Goal: Task Accomplishment & Management: Manage account settings

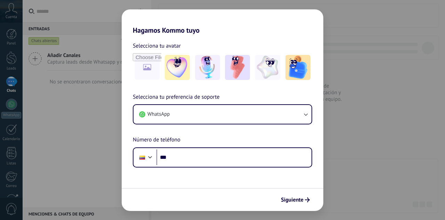
click at [236, 120] on button "WhatsApp" at bounding box center [222, 114] width 178 height 19
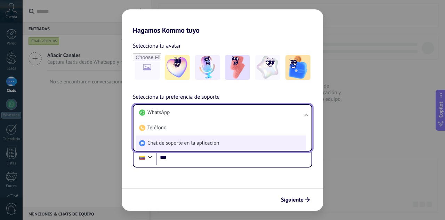
click at [175, 144] on span "Chat de soporte en la aplicación" at bounding box center [183, 143] width 72 height 7
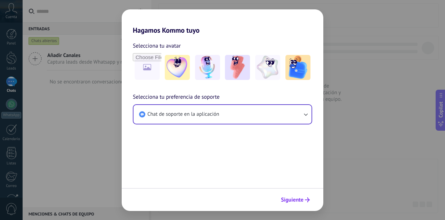
click at [290, 205] on button "Siguiente" at bounding box center [295, 200] width 35 height 12
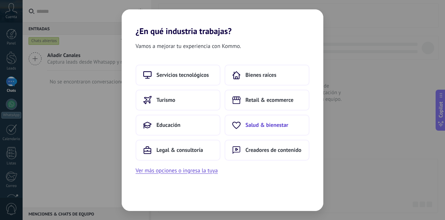
click at [280, 128] on span "Salud & bienestar" at bounding box center [266, 125] width 43 height 7
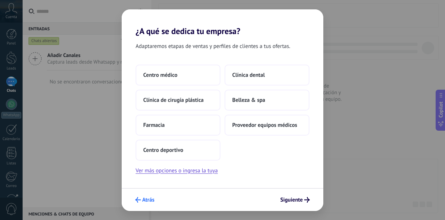
click at [146, 198] on span "Atrás" at bounding box center [148, 199] width 12 height 5
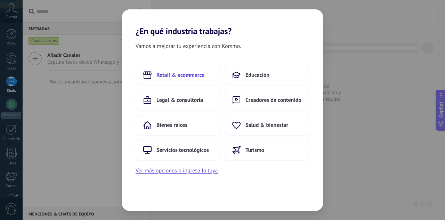
click at [183, 76] on span "Retail & ecommerce" at bounding box center [180, 75] width 48 height 7
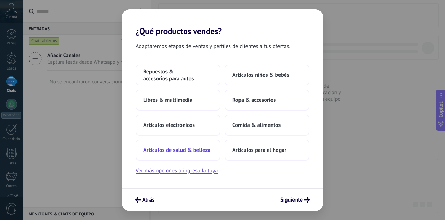
click at [182, 150] on span "Artículos de salud & belleza" at bounding box center [176, 150] width 67 height 7
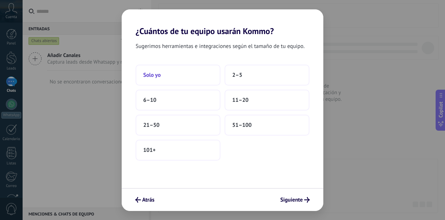
click at [172, 74] on button "Solo yo" at bounding box center [178, 75] width 85 height 21
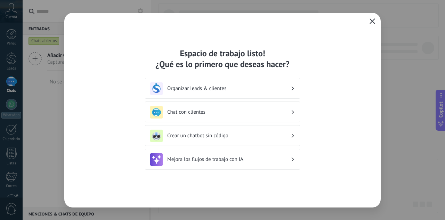
click at [375, 23] on button "button" at bounding box center [372, 22] width 9 height 10
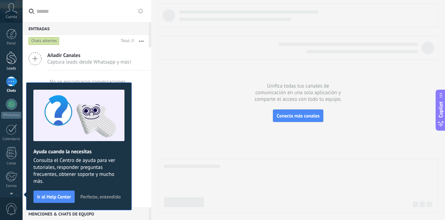
click at [15, 64] on div at bounding box center [11, 57] width 10 height 13
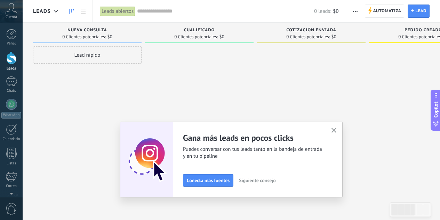
click at [354, 11] on icon "button" at bounding box center [355, 11] width 5 height 1
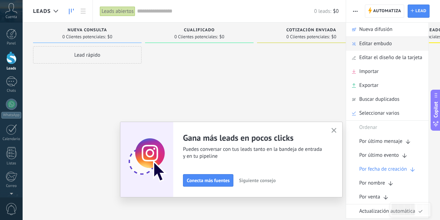
click at [395, 46] on div "Editar embudo" at bounding box center [387, 44] width 82 height 14
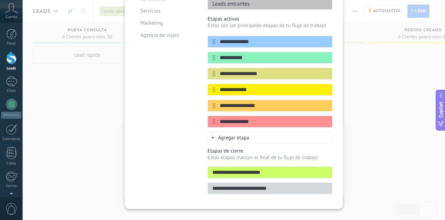
scroll to position [119, 0]
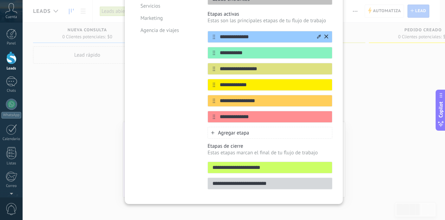
click at [231, 33] on input "**********" at bounding box center [265, 36] width 101 height 7
click at [230, 33] on input "**********" at bounding box center [265, 36] width 101 height 7
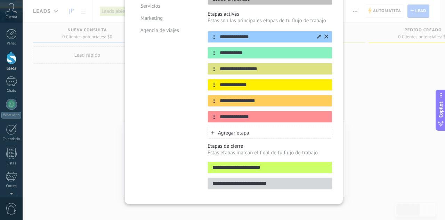
type input "*"
type input "****"
click at [223, 49] on input "**********" at bounding box center [265, 52] width 101 height 7
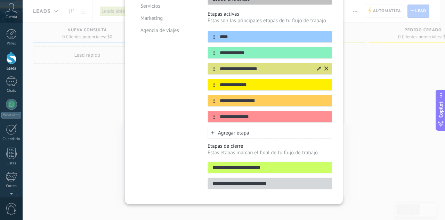
type input "**********"
click at [239, 65] on input "**********" at bounding box center [265, 68] width 101 height 7
type input "**********"
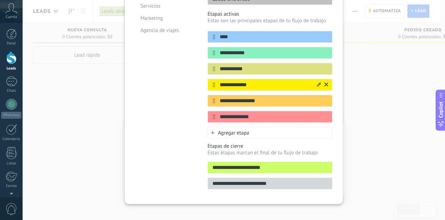
click at [322, 79] on div at bounding box center [322, 84] width 12 height 11
click at [326, 82] on icon at bounding box center [326, 84] width 4 height 4
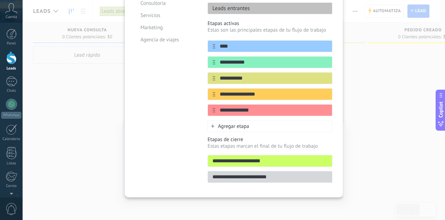
scroll to position [103, 0]
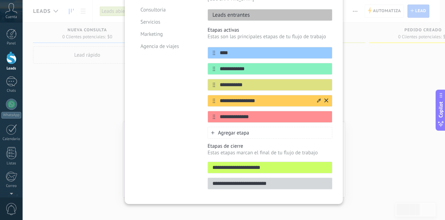
click at [326, 98] on icon at bounding box center [326, 100] width 4 height 4
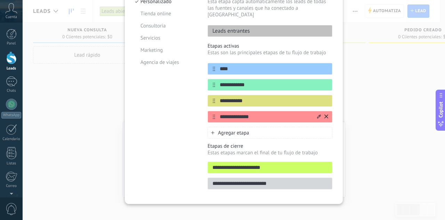
click at [326, 114] on icon at bounding box center [326, 116] width 4 height 4
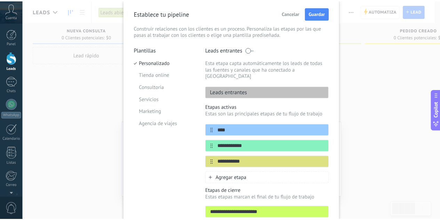
scroll to position [0, 0]
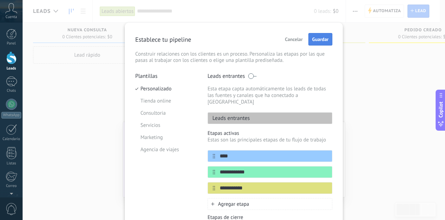
click at [322, 43] on button "Guardar" at bounding box center [320, 39] width 24 height 13
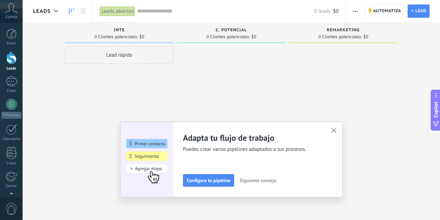
click at [336, 131] on use "button" at bounding box center [333, 130] width 5 height 5
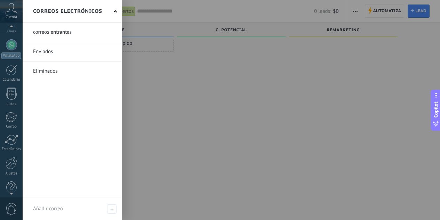
scroll to position [69, 0]
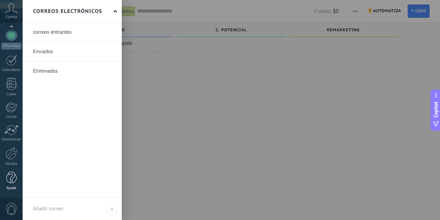
click at [10, 179] on div at bounding box center [11, 178] width 10 height 12
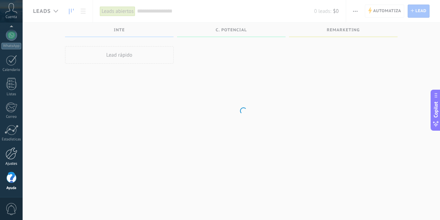
click at [11, 151] on div at bounding box center [12, 153] width 12 height 12
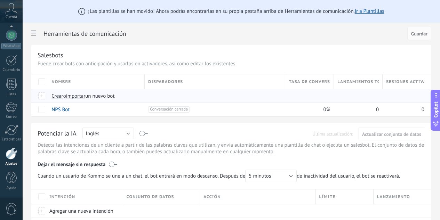
click at [85, 98] on span "importar" at bounding box center [75, 96] width 19 height 7
click at [0, 0] on input "importar un nuevo bot" at bounding box center [0, 0] width 0 height 0
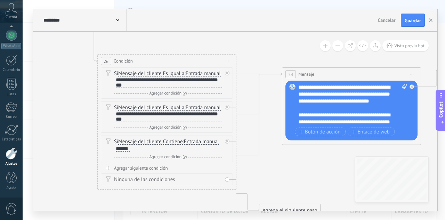
drag, startPoint x: 338, startPoint y: 103, endPoint x: 217, endPoint y: 28, distance: 142.4
click at [217, 28] on div "**********" at bounding box center [235, 110] width 404 height 202
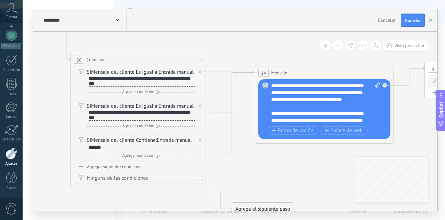
drag, startPoint x: 277, startPoint y: 173, endPoint x: 249, endPoint y: 177, distance: 27.3
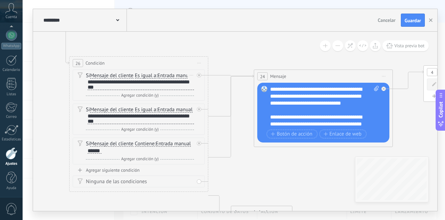
click at [114, 90] on div "**********" at bounding box center [141, 84] width 106 height 11
paste div
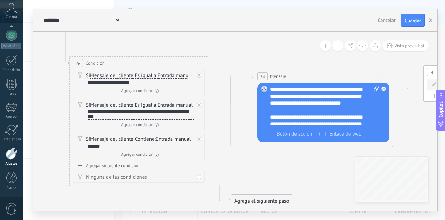
click at [146, 83] on div "**********" at bounding box center [117, 83] width 58 height 6
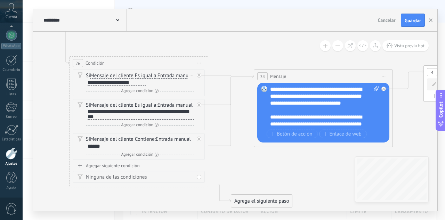
click at [182, 83] on div "Si Mensaje del cliente Mensaje del cliente Comentario del cliente El cliente Có…" at bounding box center [140, 79] width 108 height 14
click at [146, 82] on div "**********" at bounding box center [117, 83] width 58 height 6
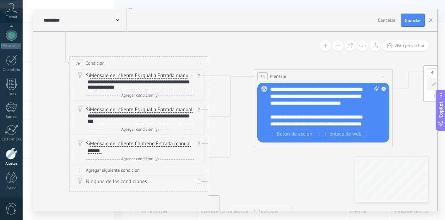
click at [81, 99] on div "Si Mensaje del cliente Mensaje del cliente Comentario del cliente El cliente Có…" at bounding box center [139, 84] width 132 height 31
click at [138, 90] on div "**********" at bounding box center [141, 84] width 106 height 11
click at [183, 124] on div "**********" at bounding box center [141, 118] width 106 height 11
click at [121, 124] on div "**********" at bounding box center [141, 118] width 106 height 11
click at [106, 154] on div "Si Mensaje del cliente Mensaje del cliente Comentario del cliente El cliente Có…" at bounding box center [140, 147] width 108 height 14
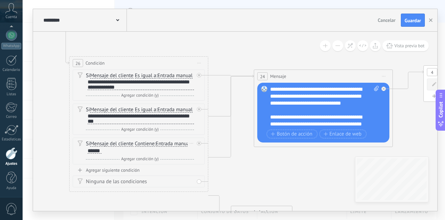
drag, startPoint x: 103, startPoint y: 166, endPoint x: 102, endPoint y: 170, distance: 4.0
click at [102, 163] on div "Si Mensaje del cliente Mensaje del cliente Comentario del cliente El cliente Có…" at bounding box center [140, 151] width 108 height 22
click at [191, 114] on div "Borrar" at bounding box center [192, 109] width 8 height 10
click at [203, 125] on div "Borrar" at bounding box center [203, 119] width 32 height 13
click at [202, 125] on div "Borrar" at bounding box center [202, 119] width 31 height 12
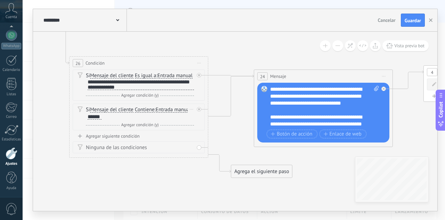
click at [110, 120] on div "Si Mensaje del cliente Mensaje del cliente Comentario del cliente El cliente Có…" at bounding box center [140, 113] width 108 height 14
click at [92, 120] on div "******" at bounding box center [95, 117] width 14 height 6
click at [147, 113] on span "Contiene" at bounding box center [145, 110] width 20 height 6
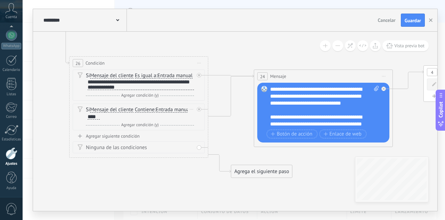
click at [147, 116] on button "Contiene" at bounding box center [174, 110] width 87 height 13
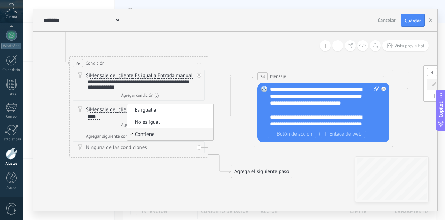
click at [156, 138] on span "Contiene" at bounding box center [169, 134] width 84 height 7
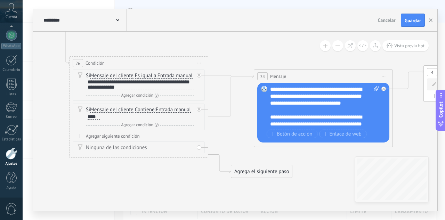
click at [161, 90] on div "**********" at bounding box center [141, 84] width 106 height 11
click at [145, 90] on div "**********" at bounding box center [141, 84] width 106 height 11
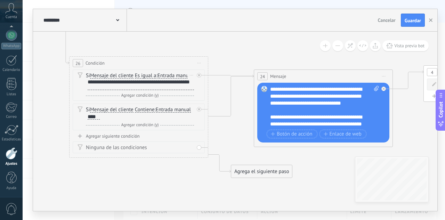
click at [108, 90] on div "**********" at bounding box center [141, 84] width 106 height 11
drag, startPoint x: 108, startPoint y: 96, endPoint x: 118, endPoint y: 89, distance: 11.7
click at [118, 89] on div "**********" at bounding box center [141, 84] width 106 height 11
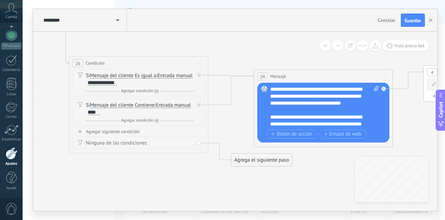
click at [155, 83] on div "Si Mensaje del cliente Mensaje del cliente Comentario del cliente El cliente Có…" at bounding box center [140, 79] width 108 height 14
click at [117, 82] on div "**********" at bounding box center [102, 83] width 29 height 6
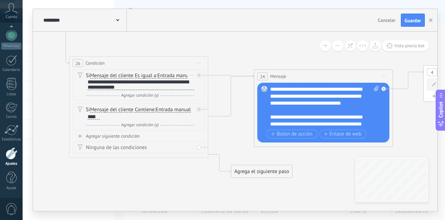
scroll to position [1, 0]
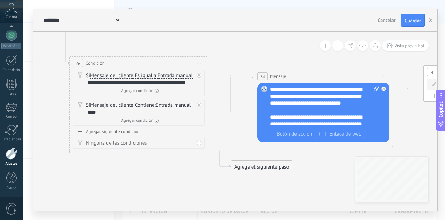
drag, startPoint x: 169, startPoint y: 89, endPoint x: 192, endPoint y: 91, distance: 23.0
click at [192, 86] on div "Si Mensaje del cliente Mensaje del cliente Comentario del cliente El cliente Có…" at bounding box center [140, 79] width 108 height 14
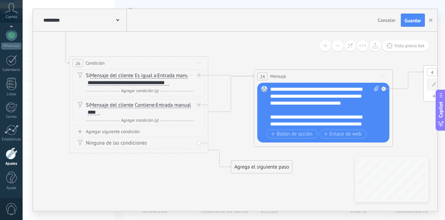
click at [150, 76] on span "Es igual a" at bounding box center [146, 76] width 22 height 6
click at [150, 76] on button "Es igual a" at bounding box center [174, 75] width 87 height 13
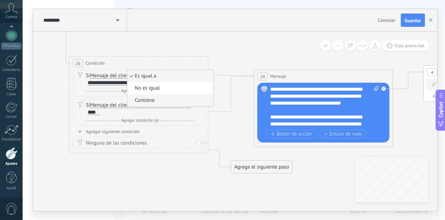
click at [155, 98] on span "Contiene" at bounding box center [169, 100] width 84 height 7
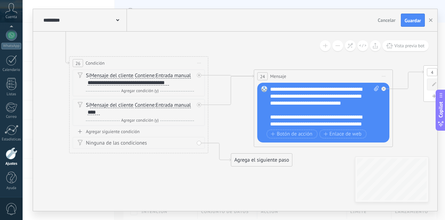
drag, startPoint x: 245, startPoint y: 166, endPoint x: 232, endPoint y: 180, distance: 19.4
click at [232, 180] on div "Agrega el siguiente paso" at bounding box center [247, 177] width 61 height 11
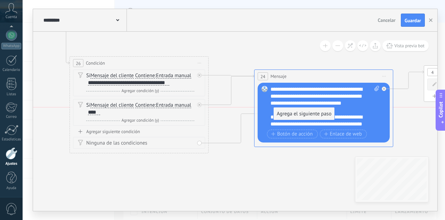
drag, startPoint x: 231, startPoint y: 175, endPoint x: 287, endPoint y: 110, distance: 86.2
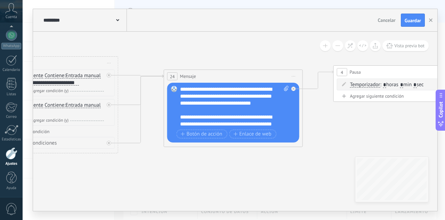
click at [240, 88] on div "**********" at bounding box center [234, 107] width 109 height 42
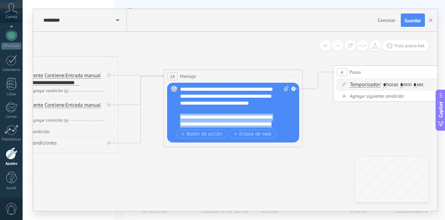
drag, startPoint x: 180, startPoint y: 118, endPoint x: 270, endPoint y: 124, distance: 89.8
click at [270, 124] on div "**********" at bounding box center [234, 107] width 109 height 42
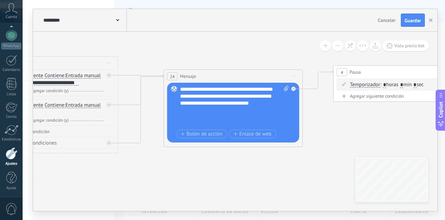
scroll to position [0, 0]
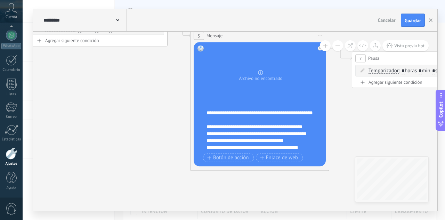
click at [269, 128] on div "**********" at bounding box center [260, 130] width 108 height 42
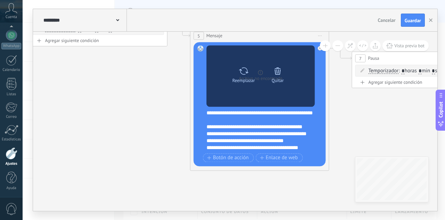
click at [247, 69] on icon at bounding box center [243, 71] width 10 height 10
click input "Subir" at bounding box center [0, 0] width 0 height 0
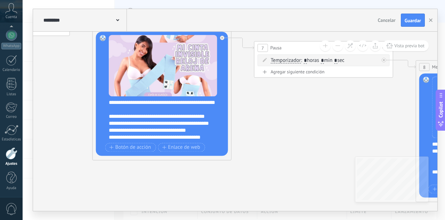
drag, startPoint x: 352, startPoint y: 124, endPoint x: 249, endPoint y: 117, distance: 103.1
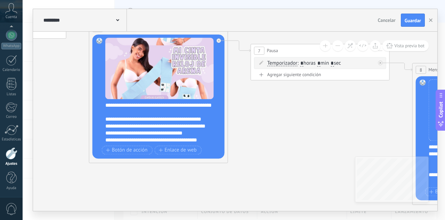
click at [113, 104] on div "**********" at bounding box center [162, 123] width 115 height 42
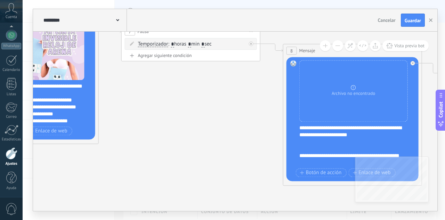
drag, startPoint x: 316, startPoint y: 112, endPoint x: 176, endPoint y: 99, distance: 140.6
click at [175, 96] on icon at bounding box center [403, 65] width 2305 height 634
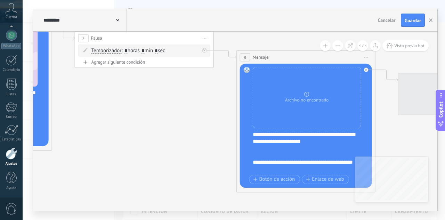
drag, startPoint x: 207, startPoint y: 112, endPoint x: 141, endPoint y: 119, distance: 66.1
click at [141, 119] on icon at bounding box center [356, 72] width 2305 height 634
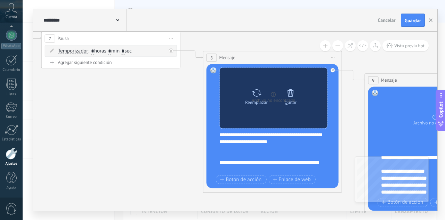
click at [263, 92] on div "Reemplazar" at bounding box center [256, 95] width 29 height 19
click input "Subir" at bounding box center [0, 0] width 0 height 0
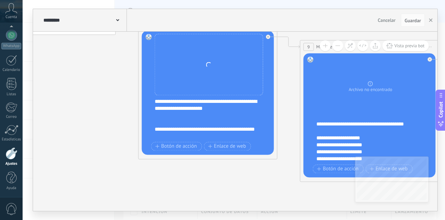
drag, startPoint x: 170, startPoint y: 156, endPoint x: 102, endPoint y: 123, distance: 75.2
click at [102, 123] on icon at bounding box center [258, 39] width 2305 height 634
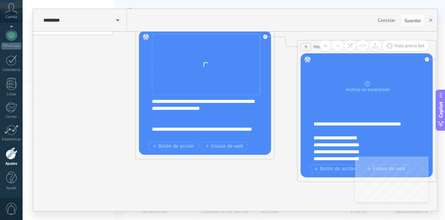
click at [221, 106] on div "**********" at bounding box center [209, 119] width 115 height 42
click at [157, 122] on div "**********" at bounding box center [209, 119] width 115 height 42
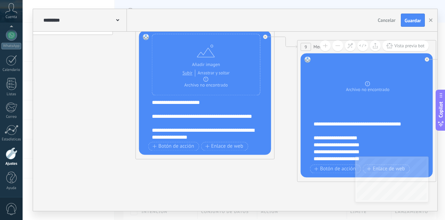
scroll to position [14, 0]
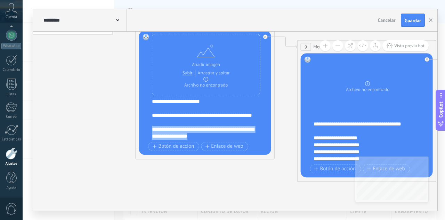
drag, startPoint x: 219, startPoint y: 138, endPoint x: 150, endPoint y: 131, distance: 69.6
click at [150, 131] on div "Reemplazar Quitar Convertir a mensaje de voz Arrastre la imagen aquí para adjun…" at bounding box center [205, 93] width 132 height 124
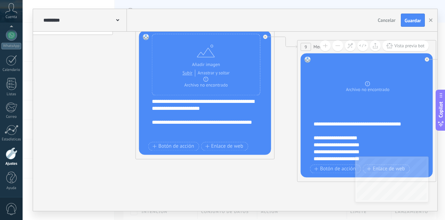
scroll to position [0, 0]
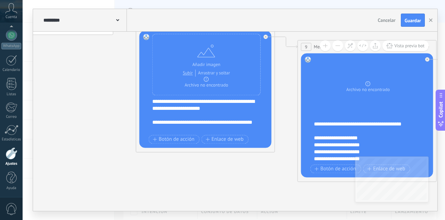
click at [204, 168] on icon at bounding box center [256, 39] width 2305 height 634
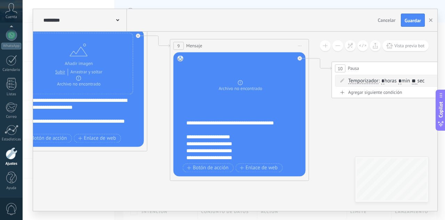
drag, startPoint x: 232, startPoint y: 162, endPoint x: 136, endPoint y: 146, distance: 97.9
click at [107, 161] on icon at bounding box center [128, 38] width 2305 height 634
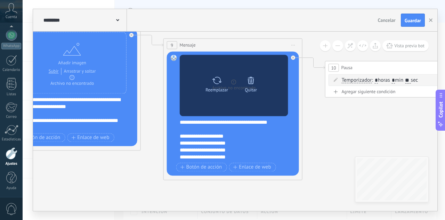
click at [220, 77] on icon at bounding box center [217, 80] width 10 height 10
click input "Subir" at bounding box center [0, 0] width 0 height 0
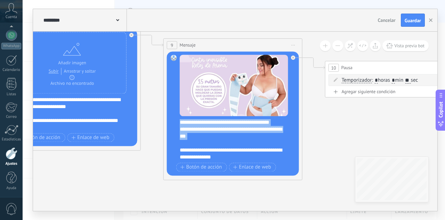
scroll to position [104, 0]
drag, startPoint x: 190, startPoint y: 144, endPoint x: 226, endPoint y: 140, distance: 35.6
click at [226, 140] on div "**********" at bounding box center [237, 140] width 115 height 42
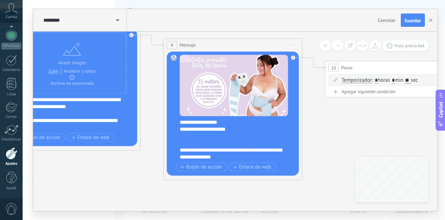
scroll to position [69, 0]
drag, startPoint x: 261, startPoint y: 150, endPoint x: 263, endPoint y: 157, distance: 7.6
click at [263, 157] on div "**********" at bounding box center [237, 140] width 115 height 42
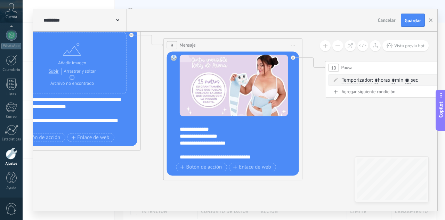
click at [321, 145] on icon at bounding box center [122, 37] width 2305 height 634
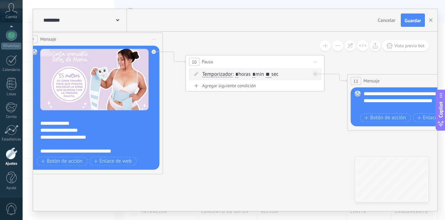
drag, startPoint x: 342, startPoint y: 138, endPoint x: 194, endPoint y: 135, distance: 148.4
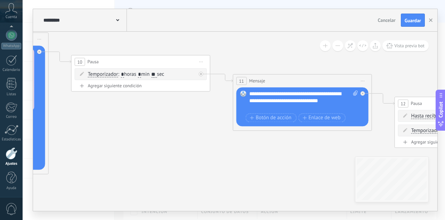
drag, startPoint x: 252, startPoint y: 124, endPoint x: 145, endPoint y: 122, distance: 106.4
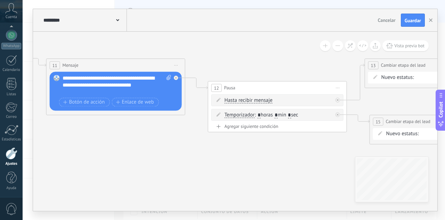
drag, startPoint x: 335, startPoint y: 157, endPoint x: 147, endPoint y: 141, distance: 188.6
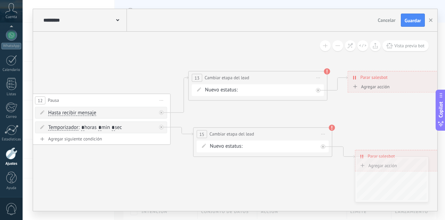
drag, startPoint x: 343, startPoint y: 148, endPoint x: 170, endPoint y: 161, distance: 174.2
click at [0, 0] on div "INTE C. POTENCIAL REMARKETING Pedido enviado – ganado Pedido cancelado – perdido" at bounding box center [0, 0] width 0 height 0
click at [0, 0] on label "C. POTENCIAL" at bounding box center [0, 0] width 0 height 0
click at [0, 0] on div "INTE C. POTENCIAL REMARKETING Pedido enviado – ganado Pedido cancelado – perdido" at bounding box center [0, 0] width 0 height 0
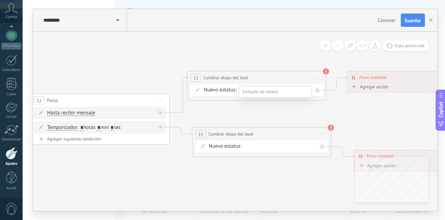
click at [0, 0] on label "INTE" at bounding box center [0, 0] width 0 height 0
click at [0, 0] on div "INTE C. POTENCIAL REMARKETING Pedido enviado – ganado Pedido cancelado – perdido" at bounding box center [0, 0] width 0 height 0
click at [0, 0] on label "REMARKETING" at bounding box center [0, 0] width 0 height 0
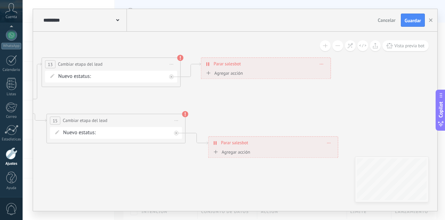
drag, startPoint x: 375, startPoint y: 124, endPoint x: 228, endPoint y: 111, distance: 147.6
click at [409, 18] on span "Guardar" at bounding box center [412, 20] width 16 height 5
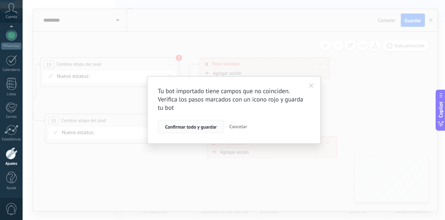
click at [202, 129] on span "Confirmar todo y guardar" at bounding box center [190, 126] width 51 height 5
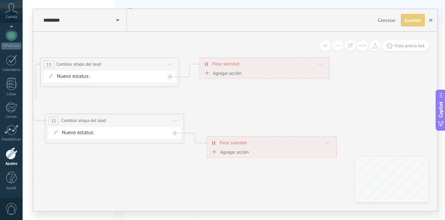
click at [430, 20] on use "button" at bounding box center [430, 19] width 3 height 3
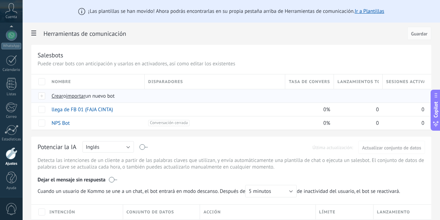
click at [85, 98] on span "importar" at bounding box center [75, 96] width 19 height 7
click at [0, 0] on input "importar un nuevo bot" at bounding box center [0, 0] width 0 height 0
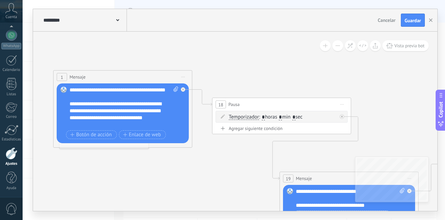
drag, startPoint x: 157, startPoint y: 94, endPoint x: 156, endPoint y: 73, distance: 20.9
click at [156, 73] on div "1 Mensaje ******* (a): Todos los contactos - canales seleccionados Todos los co…" at bounding box center [123, 77] width 138 height 13
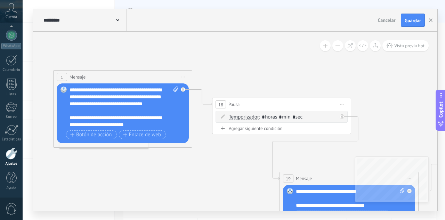
scroll to position [21, 0]
drag, startPoint x: 137, startPoint y: 125, endPoint x: 66, endPoint y: 117, distance: 71.6
click at [66, 117] on div "Reemplazar Quitar Convertir a mensaje de voz Arrastre la imagen aquí para adjun…" at bounding box center [123, 113] width 132 height 60
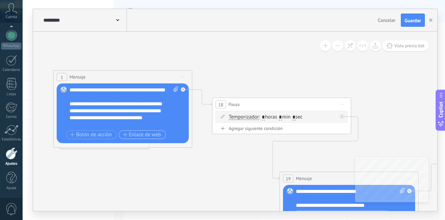
scroll to position [0, 0]
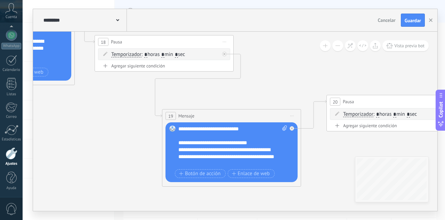
drag, startPoint x: 219, startPoint y: 169, endPoint x: 104, endPoint y: 112, distance: 128.7
click at [234, 137] on div "**********" at bounding box center [232, 146] width 109 height 42
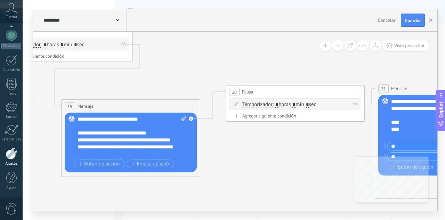
drag, startPoint x: 341, startPoint y: 140, endPoint x: 240, endPoint y: 130, distance: 101.2
click at [240, 130] on icon at bounding box center [385, 113] width 1585 height 605
click at [240, 158] on icon at bounding box center [385, 113] width 1585 height 605
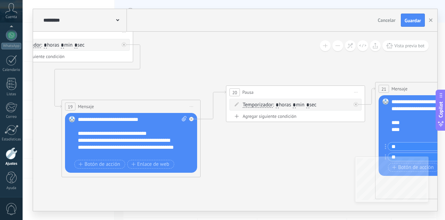
click at [120, 152] on div "**********" at bounding box center [132, 137] width 109 height 42
click at [199, 208] on icon at bounding box center [385, 114] width 1585 height 605
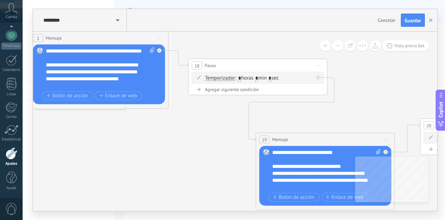
click at [136, 53] on div "**********" at bounding box center [100, 69] width 109 height 42
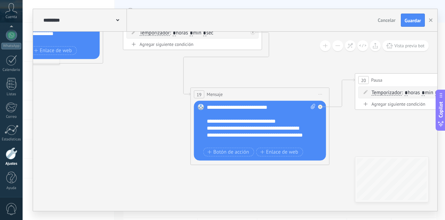
drag, startPoint x: 193, startPoint y: 120, endPoint x: 138, endPoint y: 99, distance: 58.5
click at [0, 0] on lt-div at bounding box center [0, 0] width 0 height 0
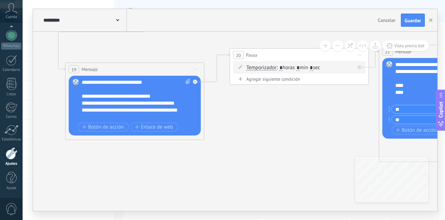
drag, startPoint x: 377, startPoint y: 133, endPoint x: 251, endPoint y: 108, distance: 127.9
click at [251, 108] on icon at bounding box center [389, 76] width 1585 height 605
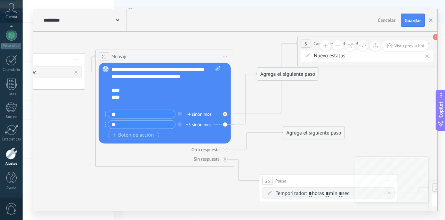
drag, startPoint x: 281, startPoint y: 90, endPoint x: 310, endPoint y: 134, distance: 52.4
click at [310, 134] on div "Agrega el siguiente paso" at bounding box center [313, 132] width 61 height 11
click at [225, 150] on icon at bounding box center [225, 150] width 2 height 2
drag, startPoint x: 285, startPoint y: 74, endPoint x: 303, endPoint y: 138, distance: 66.8
click at [303, 138] on div "Agrega el siguiente paso" at bounding box center [308, 138] width 61 height 11
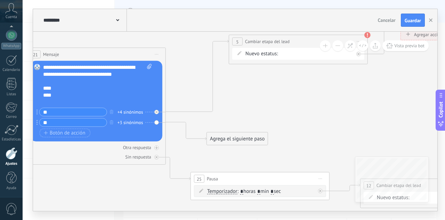
drag, startPoint x: 371, startPoint y: 111, endPoint x: 281, endPoint y: 123, distance: 90.5
click at [281, 123] on icon at bounding box center [37, 79] width 1585 height 605
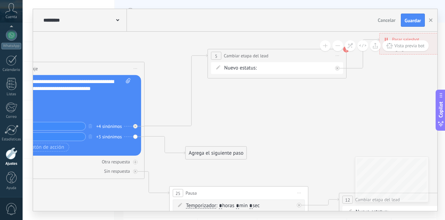
click at [0, 0] on div "INTE C. POTENCIAL REMARKETING Pedido enviado – ganado Pedido cancelado – perdido" at bounding box center [0, 0] width 0 height 0
click at [0, 0] on label "C. POTENCIAL" at bounding box center [0, 0] width 0 height 0
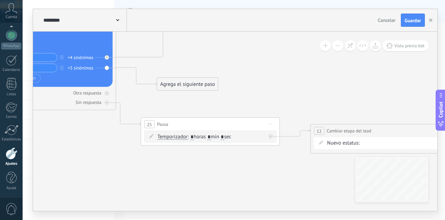
drag, startPoint x: 279, startPoint y: 111, endPoint x: 258, endPoint y: 60, distance: 54.4
click at [194, 138] on input "*" at bounding box center [191, 137] width 3 height 6
type input "*"
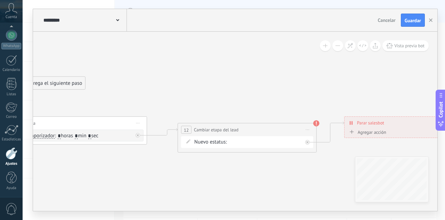
drag, startPoint x: 379, startPoint y: 66, endPoint x: 246, endPoint y: 65, distance: 133.1
click at [0, 0] on div "INTE C. POTENCIAL REMARKETING Pedido enviado – ganado Pedido cancelado – perdido" at bounding box center [0, 0] width 0 height 0
click at [0, 0] on label "REMARKETING" at bounding box center [0, 0] width 0 height 0
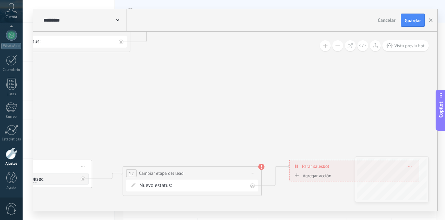
drag, startPoint x: 252, startPoint y: 91, endPoint x: 193, endPoint y: 141, distance: 77.1
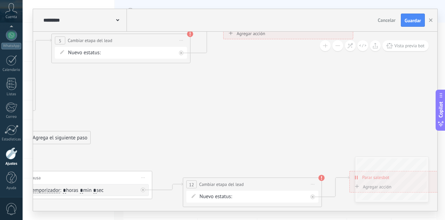
drag, startPoint x: 125, startPoint y: 105, endPoint x: 196, endPoint y: 118, distance: 72.4
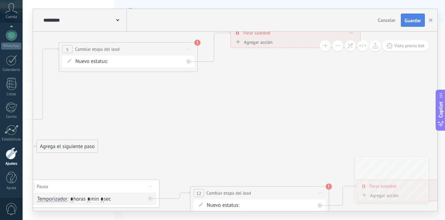
click at [415, 21] on span "Guardar" at bounding box center [412, 20] width 16 height 5
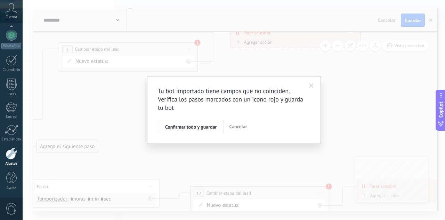
click at [202, 131] on button "Confirmar todo y guardar" at bounding box center [191, 126] width 66 height 13
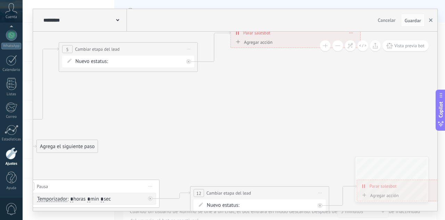
click at [434, 21] on button "button" at bounding box center [430, 20] width 10 height 13
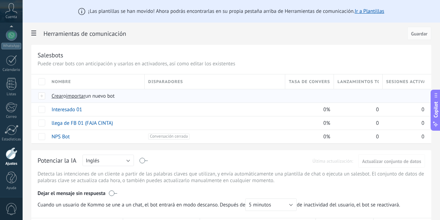
click at [85, 95] on span "importar" at bounding box center [75, 96] width 19 height 7
click at [0, 0] on input "importar un nuevo bot" at bounding box center [0, 0] width 0 height 0
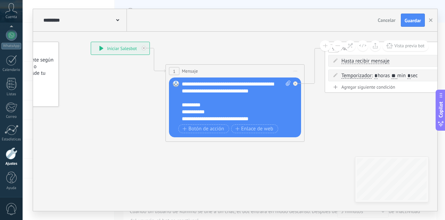
drag, startPoint x: 220, startPoint y: 140, endPoint x: 197, endPoint y: 103, distance: 44.3
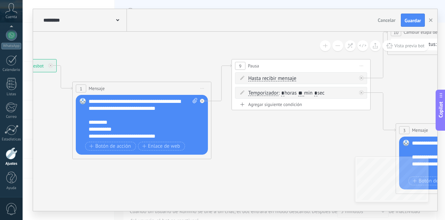
drag, startPoint x: 260, startPoint y: 43, endPoint x: 109, endPoint y: 69, distance: 152.3
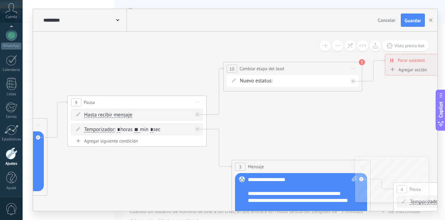
drag, startPoint x: 361, startPoint y: 98, endPoint x: 268, endPoint y: 125, distance: 97.0
click at [268, 125] on icon at bounding box center [340, 142] width 1360 height 525
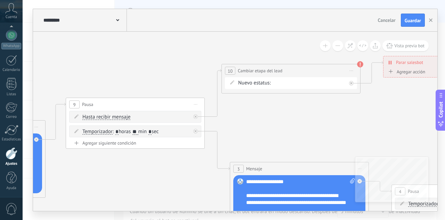
click at [0, 0] on div "INTE C. POTENCIAL REMARKETING Pedido enviado – ganado Pedido cancelado – perdido" at bounding box center [0, 0] width 0 height 0
click at [0, 0] on label "Pedido enviado – ganado" at bounding box center [0, 0] width 0 height 0
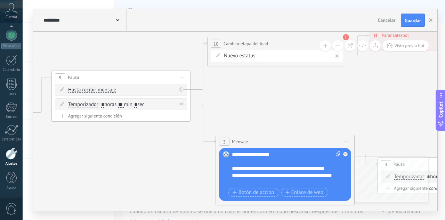
drag, startPoint x: 280, startPoint y: 123, endPoint x: 106, endPoint y: 122, distance: 174.4
click at [262, 110] on icon at bounding box center [324, 117] width 1360 height 525
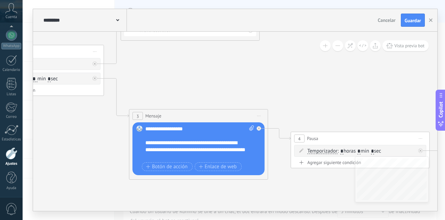
drag, startPoint x: 310, startPoint y: 105, endPoint x: 228, endPoint y: 85, distance: 85.1
click at [228, 85] on icon at bounding box center [237, 91] width 1360 height 525
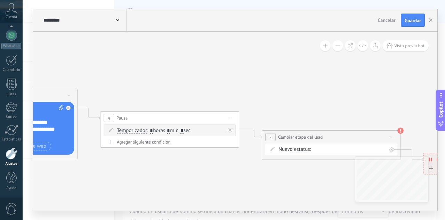
drag, startPoint x: 342, startPoint y: 94, endPoint x: 174, endPoint y: 81, distance: 168.7
click at [174, 81] on icon at bounding box center [47, 79] width 1360 height 540
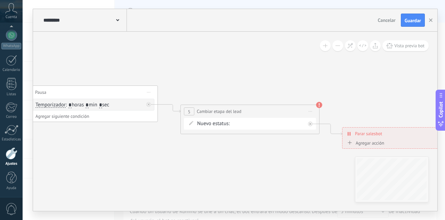
drag, startPoint x: 297, startPoint y: 100, endPoint x: 216, endPoint y: 77, distance: 84.7
click at [0, 0] on div "INTE C. POTENCIAL REMARKETING Pedido enviado – ganado Pedido cancelado – perdido" at bounding box center [0, 0] width 0 height 0
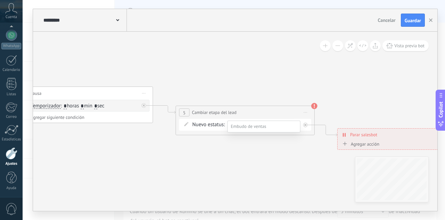
click at [0, 0] on label "REMARKETING" at bounding box center [0, 0] width 0 height 0
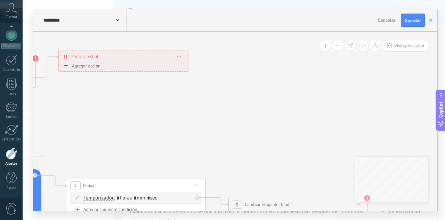
drag, startPoint x: 219, startPoint y: 66, endPoint x: 302, endPoint y: 162, distance: 127.1
click at [302, 162] on icon at bounding box center [14, 146] width 1360 height 540
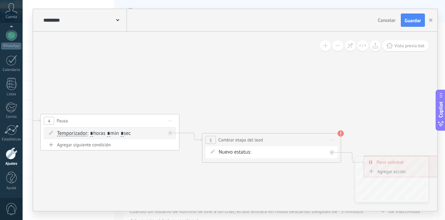
drag, startPoint x: 217, startPoint y: 117, endPoint x: 123, endPoint y: 68, distance: 105.8
click at [410, 22] on span "Guardar" at bounding box center [412, 20] width 16 height 5
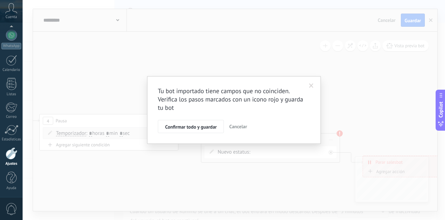
click at [207, 131] on button "Confirmar todo y guardar" at bounding box center [191, 126] width 66 height 13
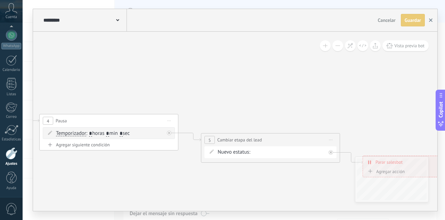
click at [433, 20] on button "button" at bounding box center [430, 20] width 10 height 13
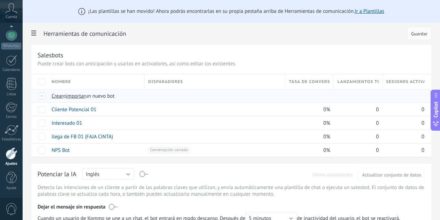
click at [85, 98] on span "importar" at bounding box center [75, 96] width 19 height 7
click at [0, 0] on input "importar un nuevo bot" at bounding box center [0, 0] width 0 height 0
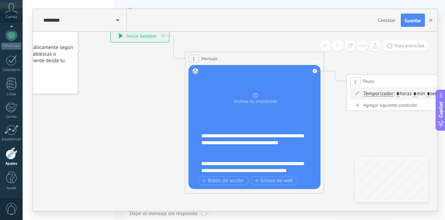
drag, startPoint x: 209, startPoint y: 161, endPoint x: 113, endPoint y: 104, distance: 111.4
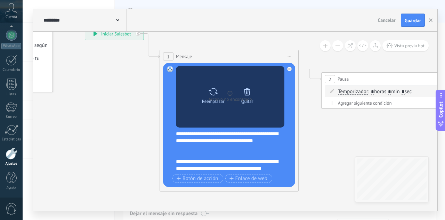
click at [213, 93] on icon at bounding box center [213, 92] width 10 height 10
click input "Subir" at bounding box center [0, 0] width 0 height 0
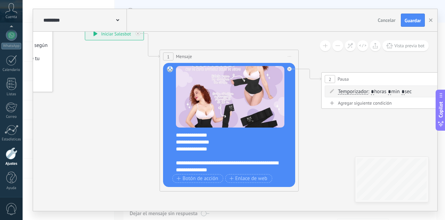
scroll to position [55, 0]
click at [189, 156] on div "**********" at bounding box center [233, 151] width 115 height 42
click at [188, 162] on div "**********" at bounding box center [233, 151] width 115 height 42
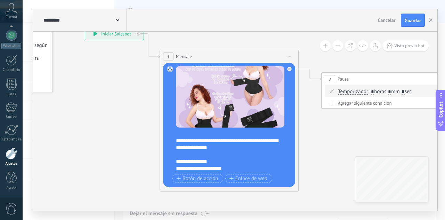
scroll to position [90, 0]
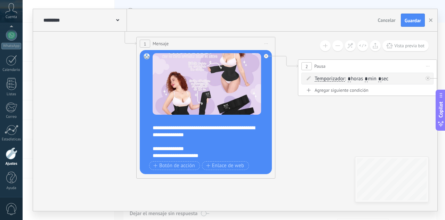
drag, startPoint x: 337, startPoint y: 134, endPoint x: 312, endPoint y: 121, distance: 28.1
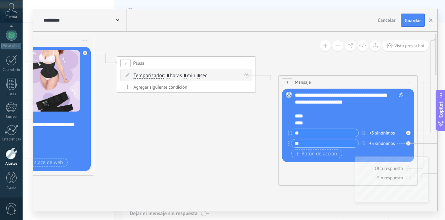
drag, startPoint x: 283, startPoint y: 140, endPoint x: 154, endPoint y: 132, distance: 129.5
click at [154, 132] on icon at bounding box center [384, 98] width 1354 height 522
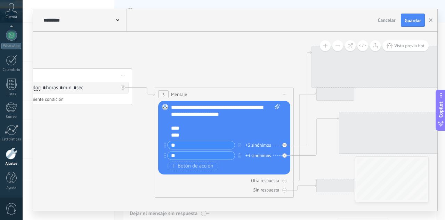
drag, startPoint x: 249, startPoint y: 126, endPoint x: 117, endPoint y: 151, distance: 134.7
click at [117, 151] on icon at bounding box center [260, 111] width 1354 height 522
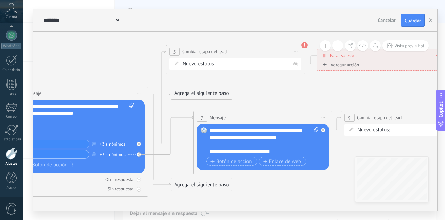
drag, startPoint x: 251, startPoint y: 87, endPoint x: 126, endPoint y: 77, distance: 125.4
click at [124, 77] on icon at bounding box center [114, 109] width 1354 height 522
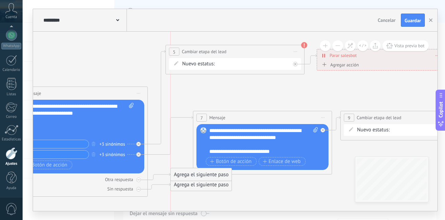
drag, startPoint x: 188, startPoint y: 97, endPoint x: 170, endPoint y: 180, distance: 85.7
click at [189, 173] on div "Agrega el siguiente paso" at bounding box center [201, 174] width 61 height 11
click at [139, 180] on icon at bounding box center [138, 180] width 2 height 2
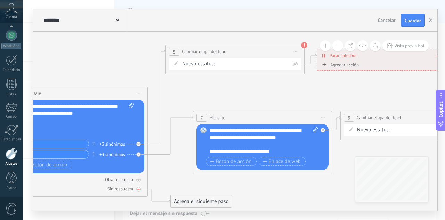
click at [139, 191] on div at bounding box center [138, 189] width 5 height 5
click at [0, 0] on div "INTE C. POTENCIAL REMARKETING Pedido enviado – ganado Pedido cancelado – perdido" at bounding box center [0, 0] width 0 height 0
click at [0, 0] on label "C. POTENCIAL" at bounding box center [0, 0] width 0 height 0
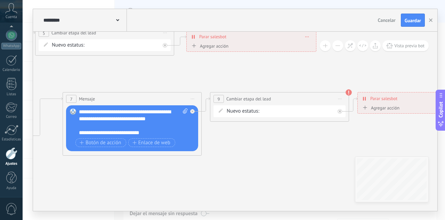
drag, startPoint x: 352, startPoint y: 87, endPoint x: 222, endPoint y: 68, distance: 131.7
click at [0, 0] on div "INTE C. POTENCIAL REMARKETING Pedido enviado – ganado Pedido cancelado – perdido" at bounding box center [0, 0] width 0 height 0
click at [0, 0] on label "Pedido enviado – ganado" at bounding box center [0, 0] width 0 height 0
click at [0, 0] on div "INTE C. POTENCIAL REMARKETING Pedido enviado – ganado Pedido cancelado – perdido" at bounding box center [0, 0] width 0 height 0
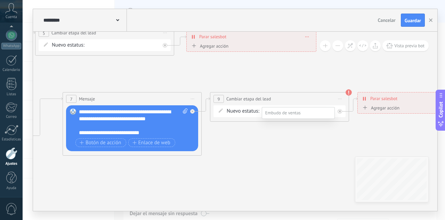
click at [0, 0] on label "Pedido cancelado – perdido" at bounding box center [0, 0] width 0 height 0
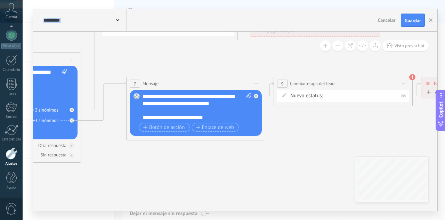
drag, startPoint x: 261, startPoint y: 147, endPoint x: 318, endPoint y: 163, distance: 59.3
click at [318, 163] on icon at bounding box center [47, 75] width 1354 height 522
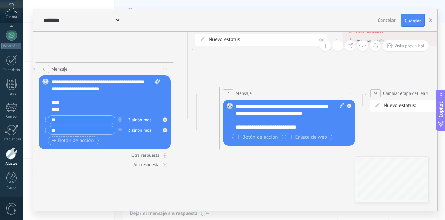
drag, startPoint x: 211, startPoint y: 167, endPoint x: 310, endPoint y: 166, distance: 99.0
click at [310, 166] on icon at bounding box center [140, 85] width 1354 height 522
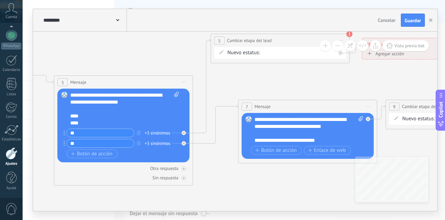
drag, startPoint x: 283, startPoint y: 82, endPoint x: 282, endPoint y: 91, distance: 9.4
click at [282, 91] on icon at bounding box center [159, 98] width 1354 height 522
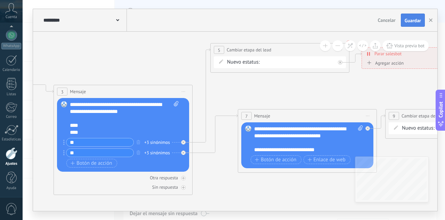
click at [416, 21] on span "Guardar" at bounding box center [412, 20] width 16 height 5
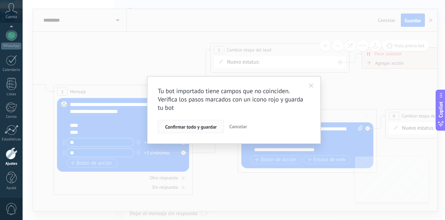
click at [210, 129] on span "Confirmar todo y guardar" at bounding box center [190, 126] width 51 height 5
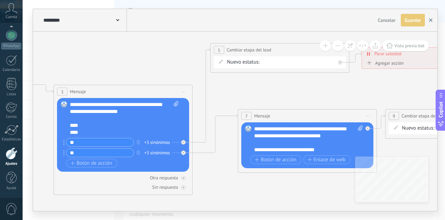
click at [429, 23] on button "button" at bounding box center [430, 20] width 10 height 13
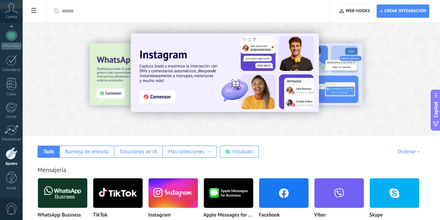
click at [146, 12] on input "text" at bounding box center [191, 11] width 258 height 7
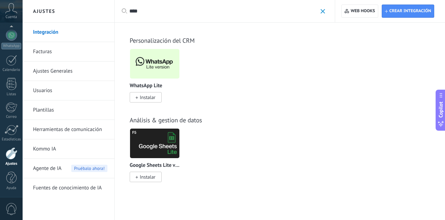
type input "****"
click at [144, 91] on div "WhatsApp Lite Instalar" at bounding box center [155, 92] width 50 height 18
click at [146, 95] on body ".abccls-1,.abccls-2{fill-rule:evenodd}.abccls-2{fill:#fff} .abfcls-1{fill:none}…" at bounding box center [222, 110] width 445 height 220
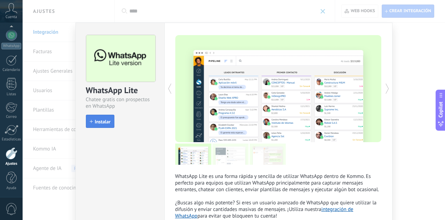
click at [96, 124] on span "Instalar" at bounding box center [103, 121] width 16 height 5
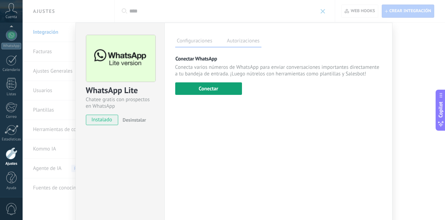
click at [231, 88] on button "Conectar" at bounding box center [208, 88] width 67 height 13
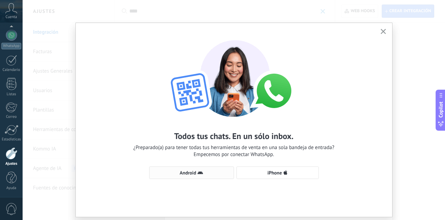
click at [182, 174] on span "Android" at bounding box center [188, 172] width 16 height 5
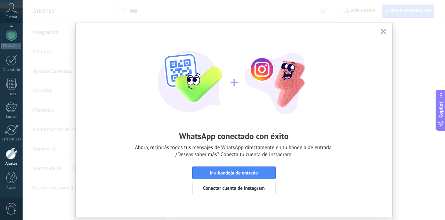
click at [381, 28] on button "button" at bounding box center [383, 31] width 9 height 9
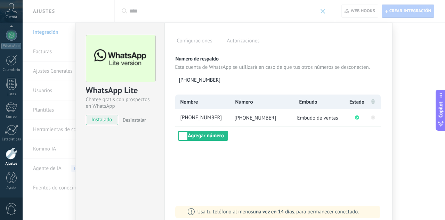
click at [407, 46] on div "WhatsApp Lite Chatee gratis con prospectos en WhatsApp instalado Desinstalar Co…" at bounding box center [234, 110] width 422 height 220
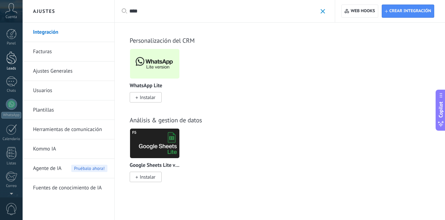
click at [14, 64] on div at bounding box center [11, 57] width 10 height 13
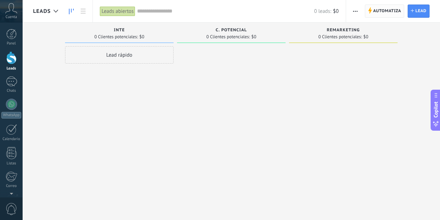
click at [372, 11] on span "Automatiza Automatiza" at bounding box center [385, 11] width 40 height 13
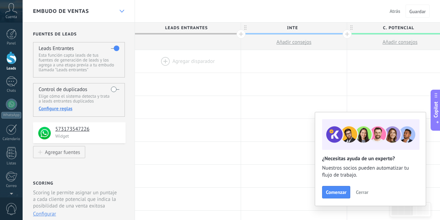
click at [121, 10] on icon at bounding box center [122, 11] width 5 height 3
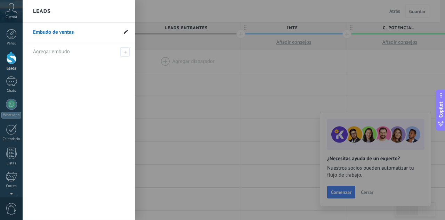
click at [126, 34] on icon at bounding box center [126, 32] width 4 height 4
click at [65, 34] on input "**********" at bounding box center [75, 32] width 84 height 11
type input "*"
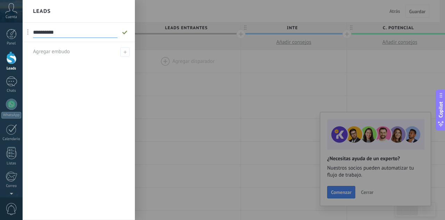
type input "**********"
click at [127, 30] on span at bounding box center [125, 32] width 8 height 9
click at [173, 92] on div at bounding box center [245, 110] width 445 height 220
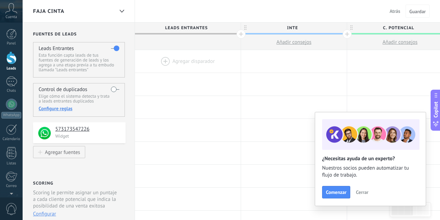
click at [166, 60] on div at bounding box center [188, 61] width 106 height 23
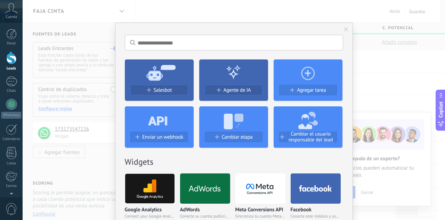
click at [162, 95] on div "Salesbot" at bounding box center [159, 93] width 69 height 16
click at [162, 91] on span "Salesbot" at bounding box center [163, 90] width 18 height 6
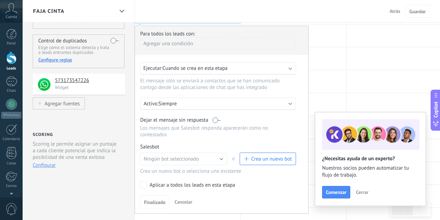
scroll to position [52, 0]
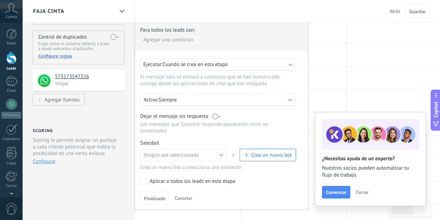
click at [364, 195] on span "Cerrar" at bounding box center [361, 192] width 13 height 5
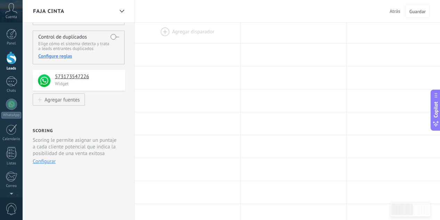
scroll to position [0, 0]
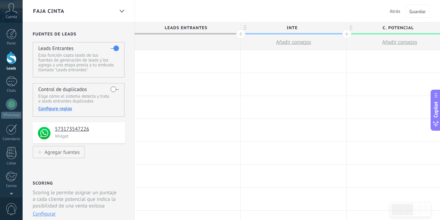
click at [169, 57] on div at bounding box center [187, 61] width 106 height 23
click at [173, 64] on div at bounding box center [187, 61] width 106 height 23
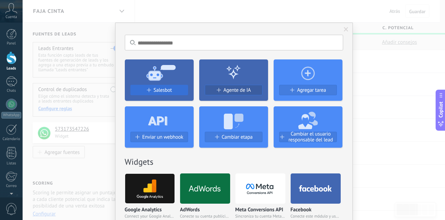
click at [154, 90] on span "Salesbot" at bounding box center [163, 90] width 18 height 6
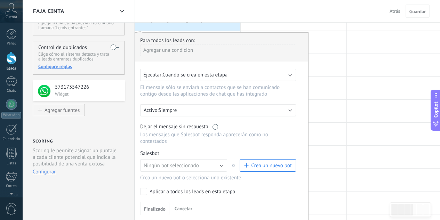
scroll to position [49, 0]
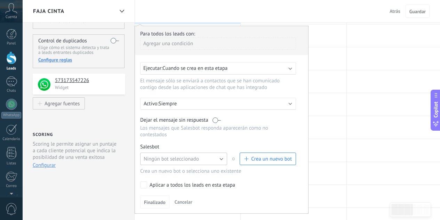
click at [207, 160] on button "Ningún bot seleccionado" at bounding box center [183, 159] width 87 height 13
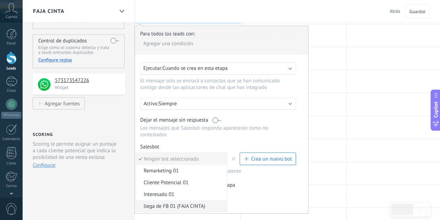
click at [169, 205] on span "llega de FB 01 (FAJA CINTA)" at bounding box center [180, 206] width 89 height 7
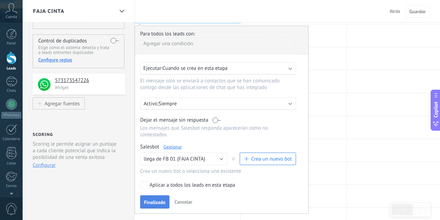
click at [162, 203] on span "Finalizado" at bounding box center [155, 202] width 22 height 5
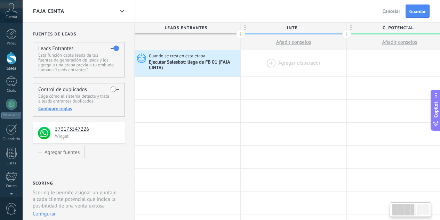
scroll to position [0, 40]
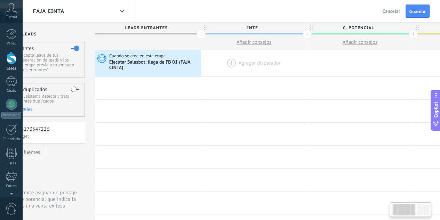
click at [236, 60] on div at bounding box center [254, 63] width 106 height 26
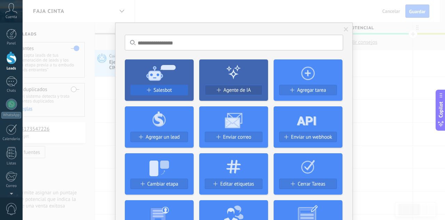
click at [176, 88] on div "Salesbot" at bounding box center [159, 90] width 57 height 6
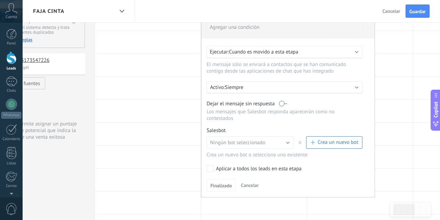
scroll to position [69, 0]
click at [245, 142] on span "Ningún bot seleccionado" at bounding box center [237, 142] width 55 height 7
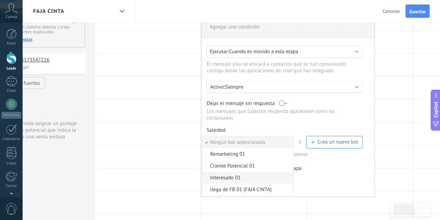
click at [236, 179] on span "Interesado 01" at bounding box center [246, 177] width 89 height 7
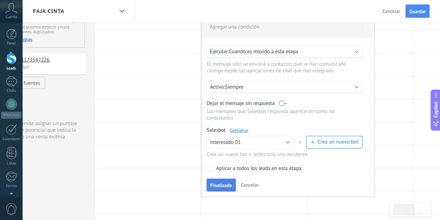
click at [220, 183] on span "Finalizado" at bounding box center [221, 185] width 22 height 5
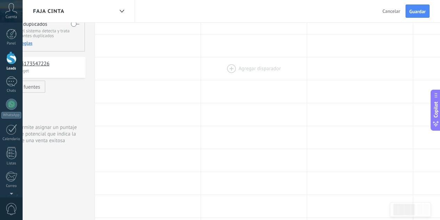
scroll to position [0, 0]
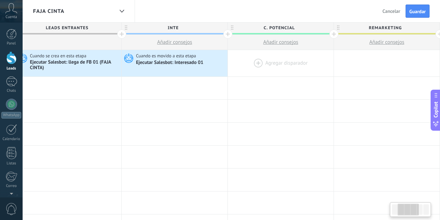
click at [255, 62] on div at bounding box center [281, 63] width 106 height 26
click at [257, 60] on div at bounding box center [281, 63] width 106 height 26
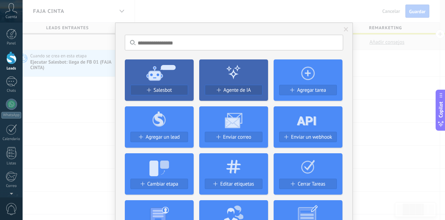
click at [145, 101] on div "Salesbot Agente de IA Agregar tarea Agregar un lead Enviar correo Enviar un web…" at bounding box center [234, 171] width 218 height 235
click at [144, 91] on div "Salesbot" at bounding box center [159, 90] width 57 height 6
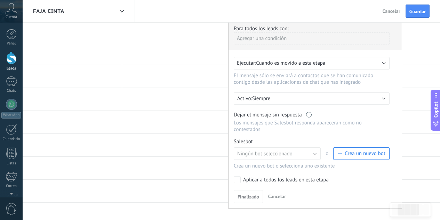
scroll to position [60, 0]
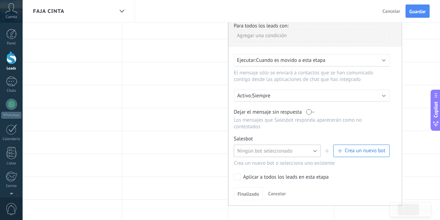
click at [263, 148] on span "Ningún bot seleccionado" at bounding box center [264, 151] width 55 height 7
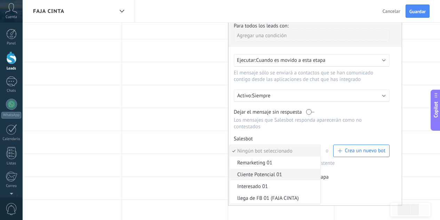
click at [257, 174] on span "Cliente Potencial 01" at bounding box center [273, 174] width 89 height 7
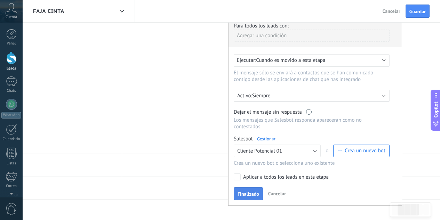
click at [237, 199] on button "Finalizado" at bounding box center [248, 193] width 29 height 13
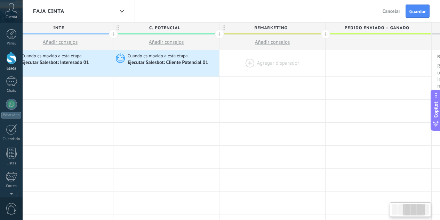
scroll to position [0, 234]
click at [249, 63] on div at bounding box center [272, 63] width 106 height 26
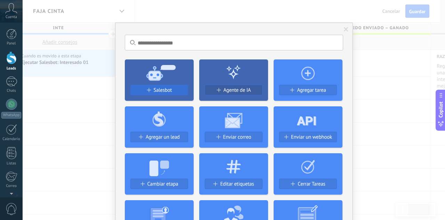
click at [169, 88] on span "Salesbot" at bounding box center [163, 90] width 18 height 6
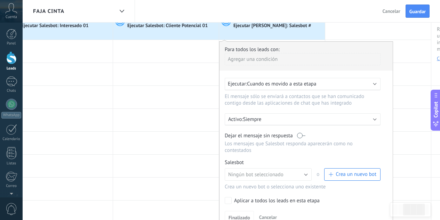
scroll to position [59, 0]
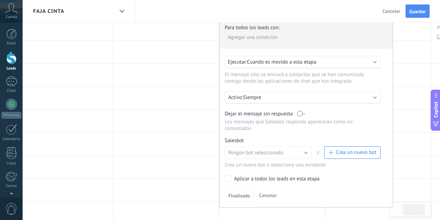
click at [252, 145] on div "Salesbot Gestionar Ningún bot seleccionado Remarketing 01 Cliente Potencial 01 …" at bounding box center [305, 152] width 163 height 31
click at [250, 153] on span "Ningún bot seleccionado" at bounding box center [255, 152] width 55 height 7
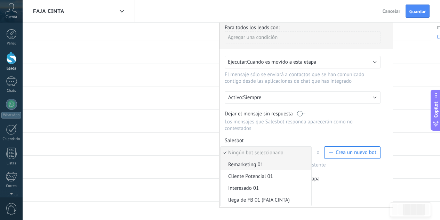
click at [246, 168] on span "Remarketing 01" at bounding box center [264, 164] width 89 height 7
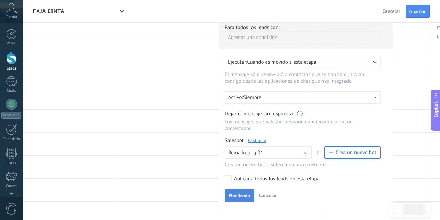
click at [240, 192] on button "Finalizado" at bounding box center [238, 195] width 29 height 13
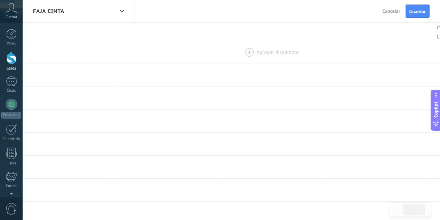
scroll to position [0, 0]
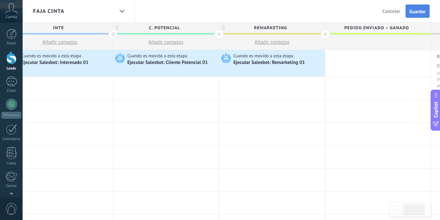
click at [416, 15] on button "Guardar" at bounding box center [417, 11] width 24 height 13
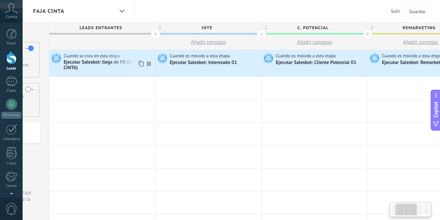
scroll to position [0, 85]
click at [101, 63] on div "Ejecutar Salesbot: llega de FB 01 (FAJA CINTA)" at bounding box center [109, 65] width 90 height 12
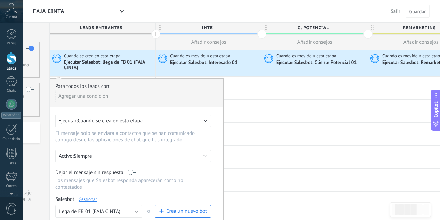
click at [82, 200] on link "Gestionar" at bounding box center [88, 199] width 18 height 6
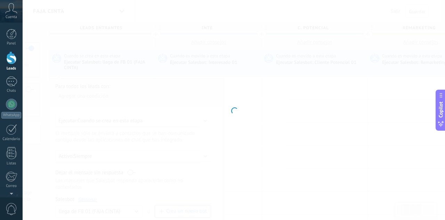
type input "**********"
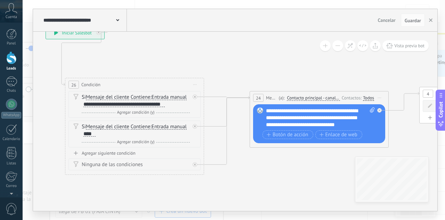
drag, startPoint x: 357, startPoint y: 120, endPoint x: 197, endPoint y: 58, distance: 171.1
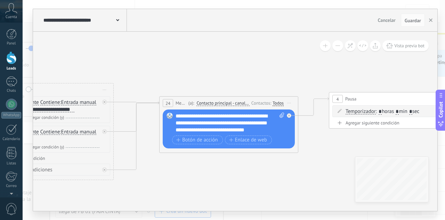
drag, startPoint x: 339, startPoint y: 62, endPoint x: 248, endPoint y: 68, distance: 90.9
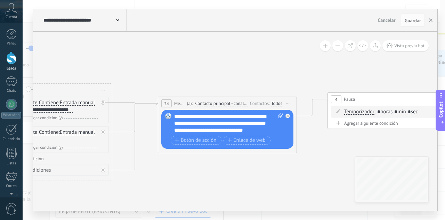
click at [228, 116] on div "**********" at bounding box center [228, 123] width 109 height 21
click at [243, 117] on div "**********" at bounding box center [228, 123] width 109 height 21
click at [408, 22] on span "Guardar" at bounding box center [412, 20] width 16 height 5
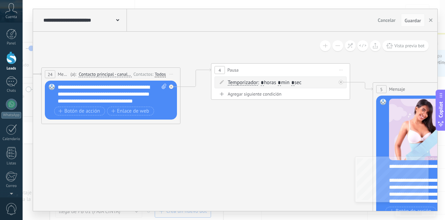
drag, startPoint x: 329, startPoint y: 168, endPoint x: 222, endPoint y: 139, distance: 111.3
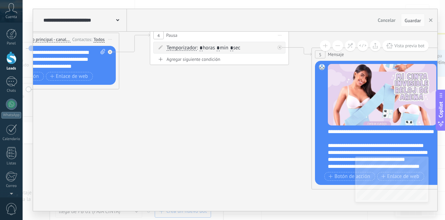
drag, startPoint x: 239, startPoint y: 101, endPoint x: 152, endPoint y: 84, distance: 88.7
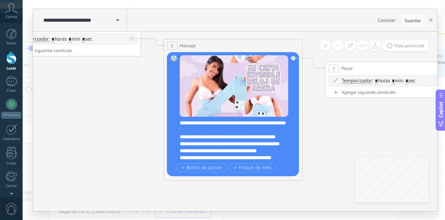
drag, startPoint x: 192, startPoint y: 119, endPoint x: 127, endPoint y: 126, distance: 65.1
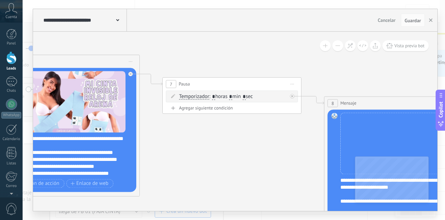
drag, startPoint x: 374, startPoint y: 103, endPoint x: 214, endPoint y: 150, distance: 166.9
click at [214, 150] on icon at bounding box center [444, 118] width 2305 height 634
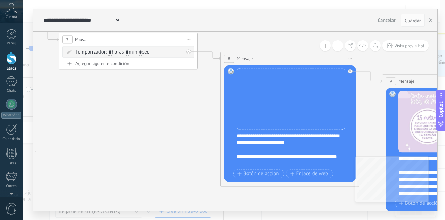
drag, startPoint x: 268, startPoint y: 156, endPoint x: 171, endPoint y: 116, distance: 105.1
click at [171, 116] on icon at bounding box center [340, 73] width 2305 height 634
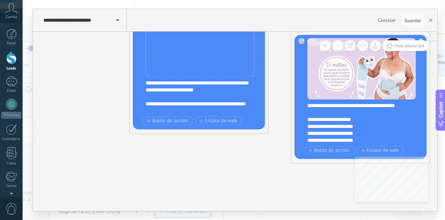
drag, startPoint x: 199, startPoint y: 159, endPoint x: 111, endPoint y: 112, distance: 99.8
click at [107, 106] on icon at bounding box center [249, 21] width 2305 height 634
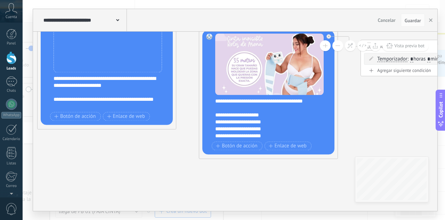
drag, startPoint x: 234, startPoint y: 169, endPoint x: 114, endPoint y: 166, distance: 120.3
click at [114, 166] on icon at bounding box center [157, 16] width 2305 height 634
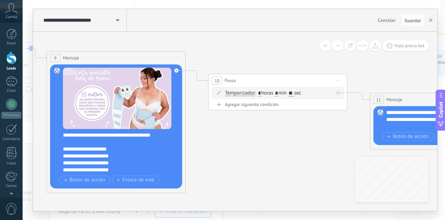
drag, startPoint x: 308, startPoint y: 129, endPoint x: 225, endPoint y: 147, distance: 85.3
click at [225, 147] on icon at bounding box center [5, 50] width 2305 height 634
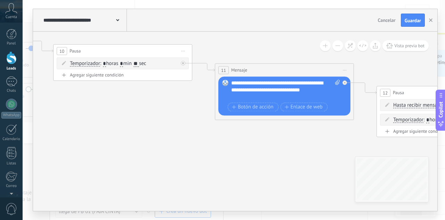
drag, startPoint x: 301, startPoint y: 149, endPoint x: 148, endPoint y: 116, distance: 155.8
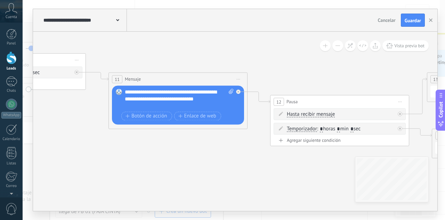
drag, startPoint x: 312, startPoint y: 142, endPoint x: 231, endPoint y: 159, distance: 83.1
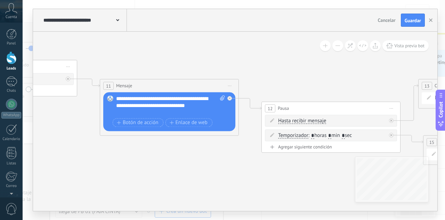
click at [406, 23] on span "Guardar" at bounding box center [412, 20] width 16 height 5
click at [432, 23] on button "button" at bounding box center [430, 20] width 10 height 13
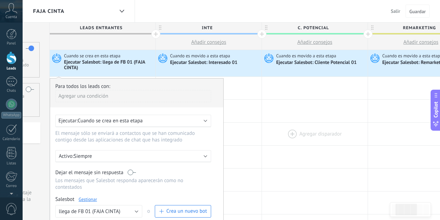
click at [269, 126] on div at bounding box center [315, 134] width 106 height 23
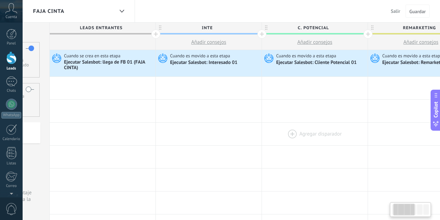
scroll to position [0, 0]
